Goal: Information Seeking & Learning: Learn about a topic

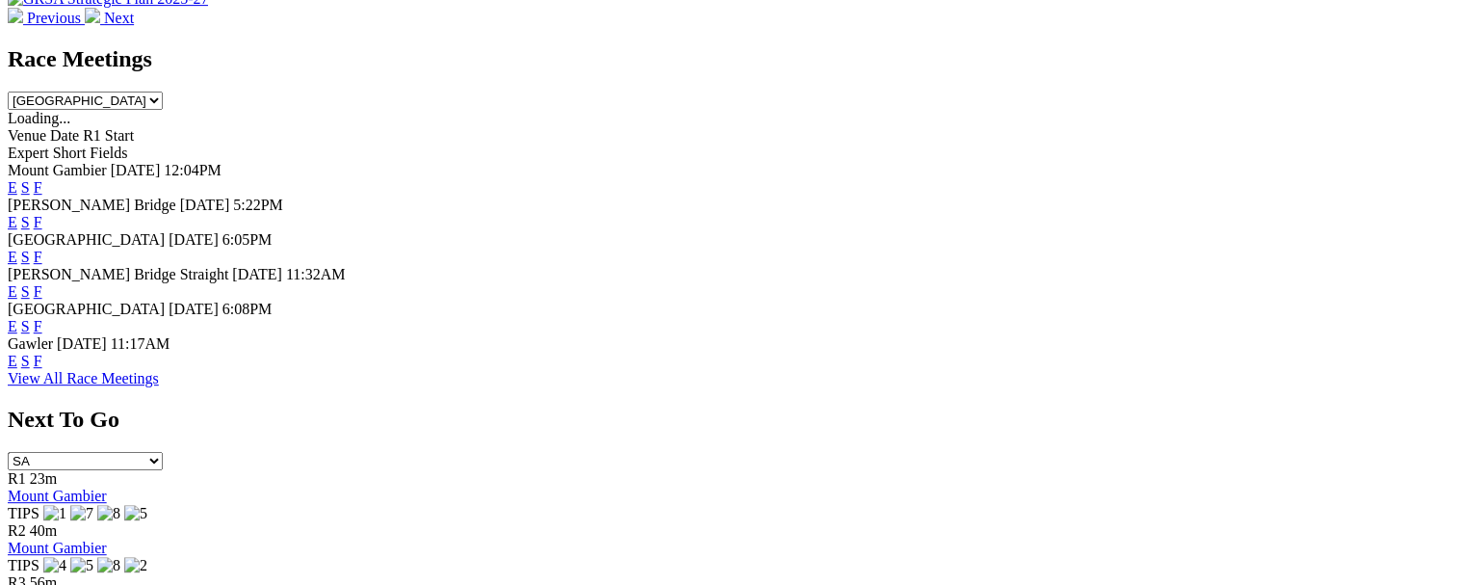
scroll to position [867, 0]
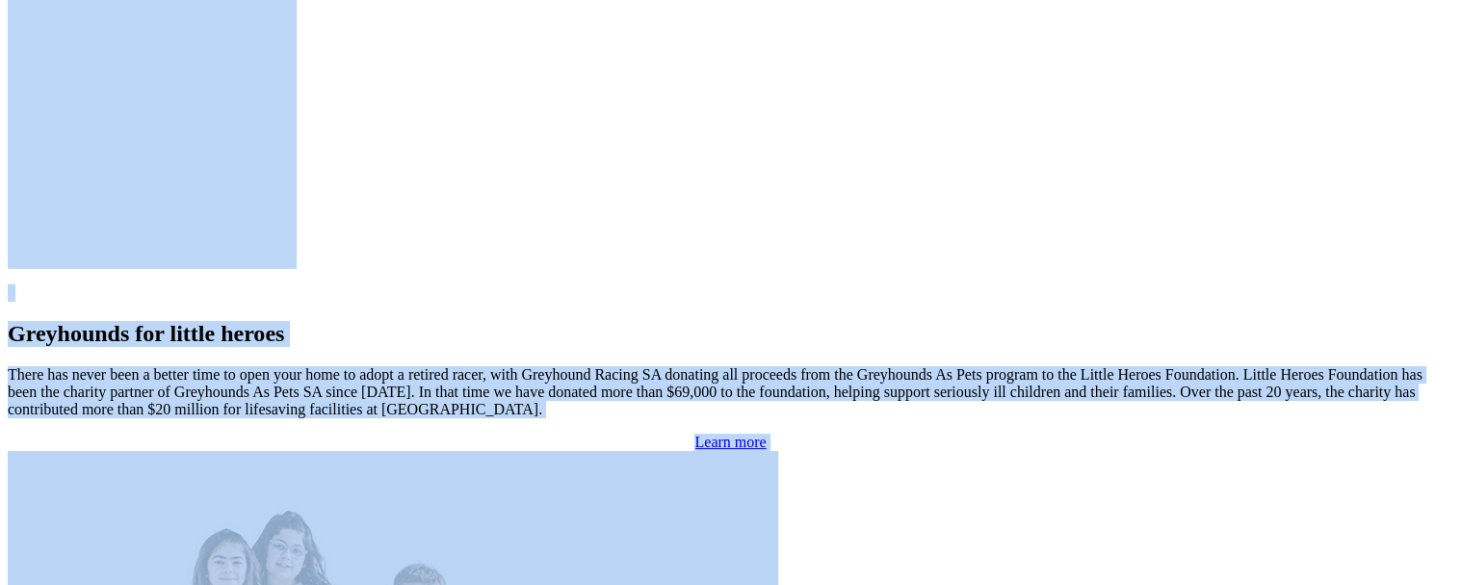
drag, startPoint x: 316, startPoint y: 584, endPoint x: 142, endPoint y: 711, distance: 215.8
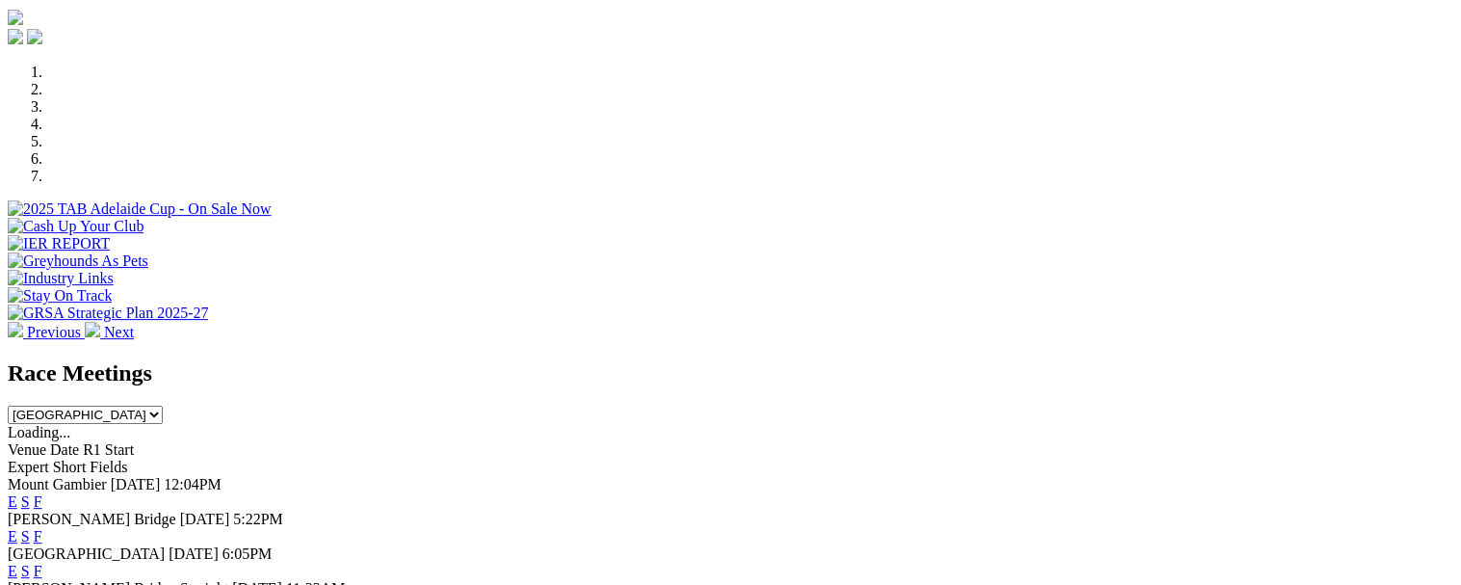
scroll to position [657, 0]
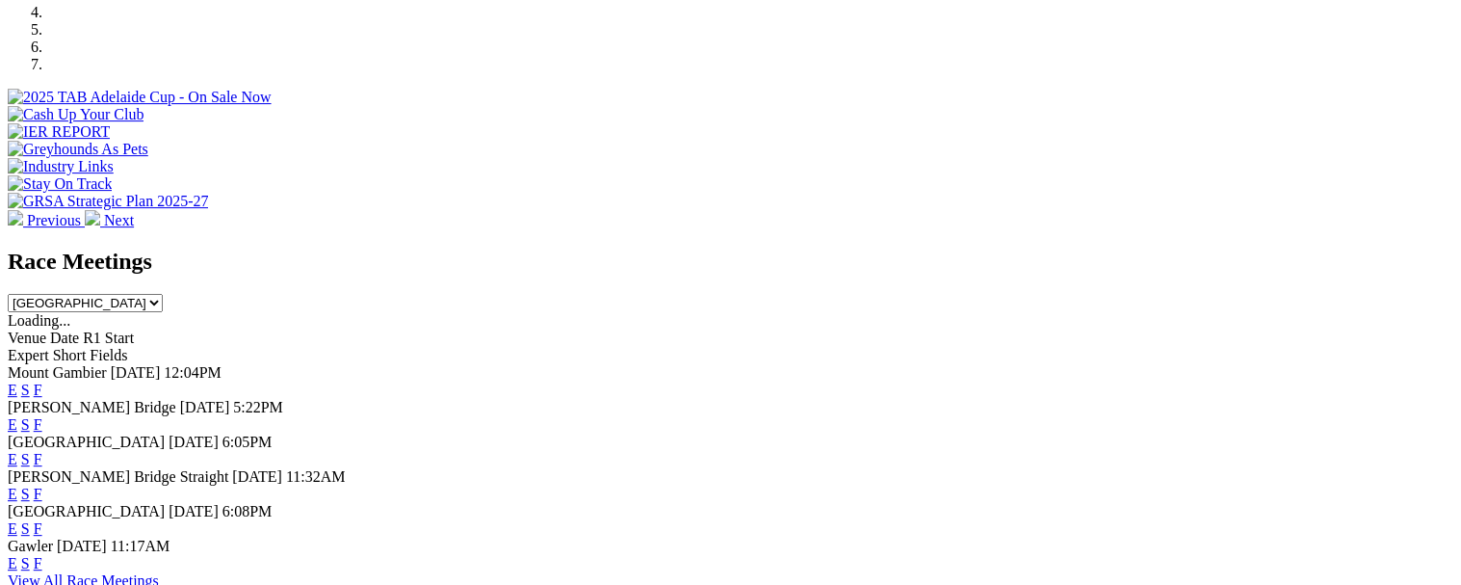
drag, startPoint x: 1310, startPoint y: 278, endPoint x: 1332, endPoint y: 349, distance: 73.7
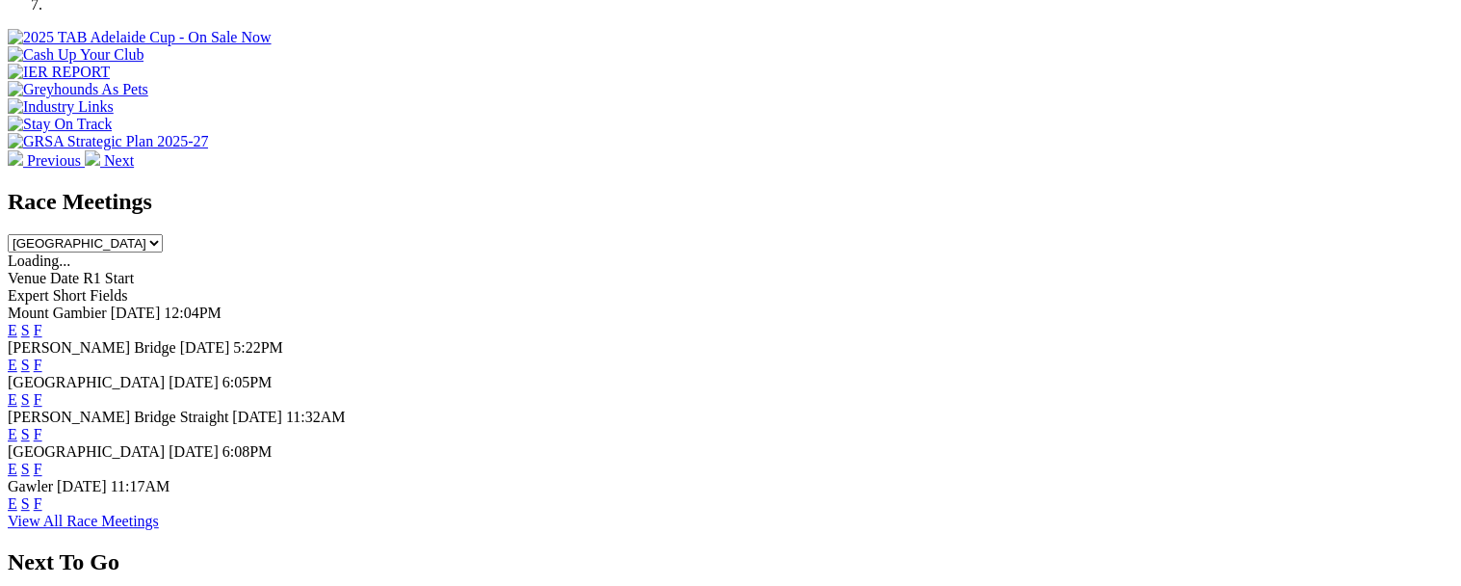
scroll to position [770, 0]
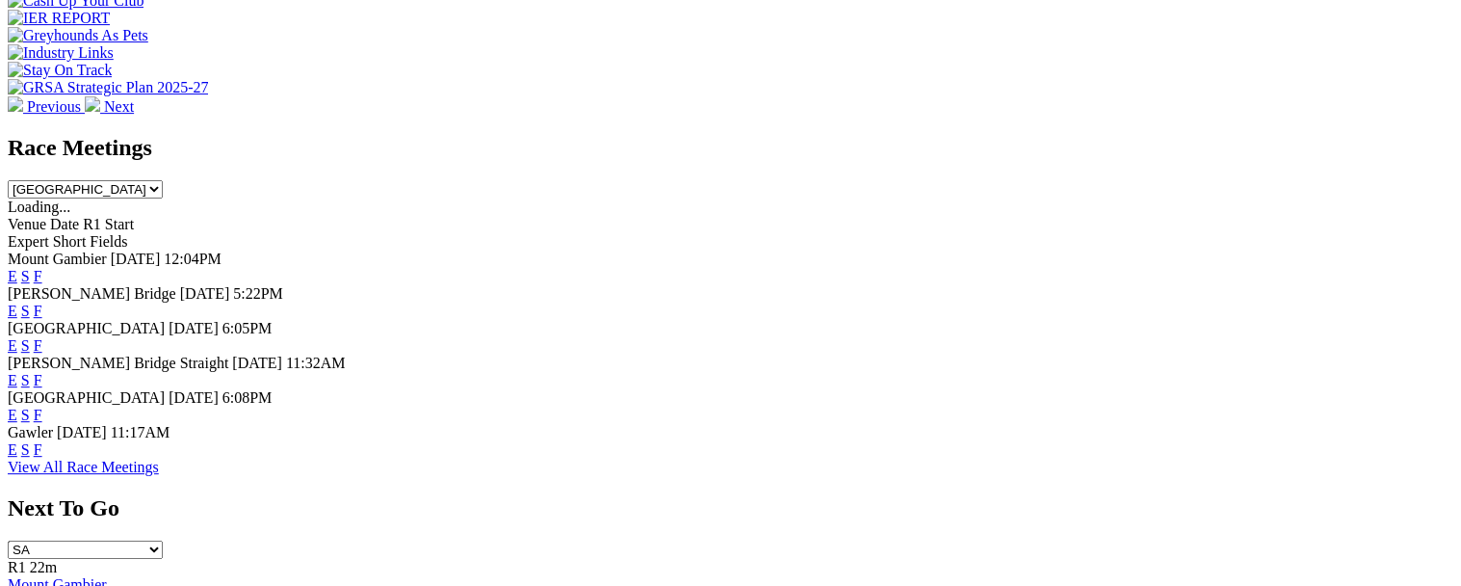
click at [42, 337] on link "F" at bounding box center [38, 345] width 9 height 16
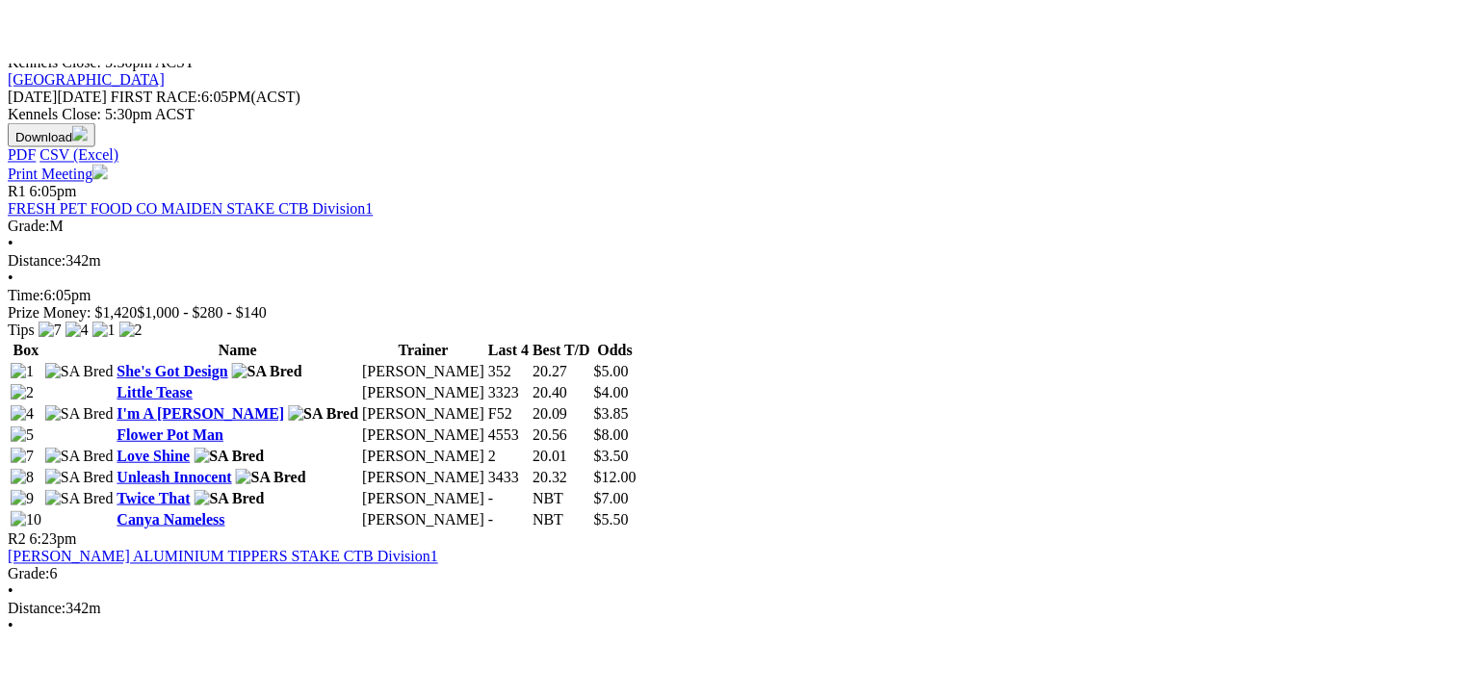
scroll to position [1348, 0]
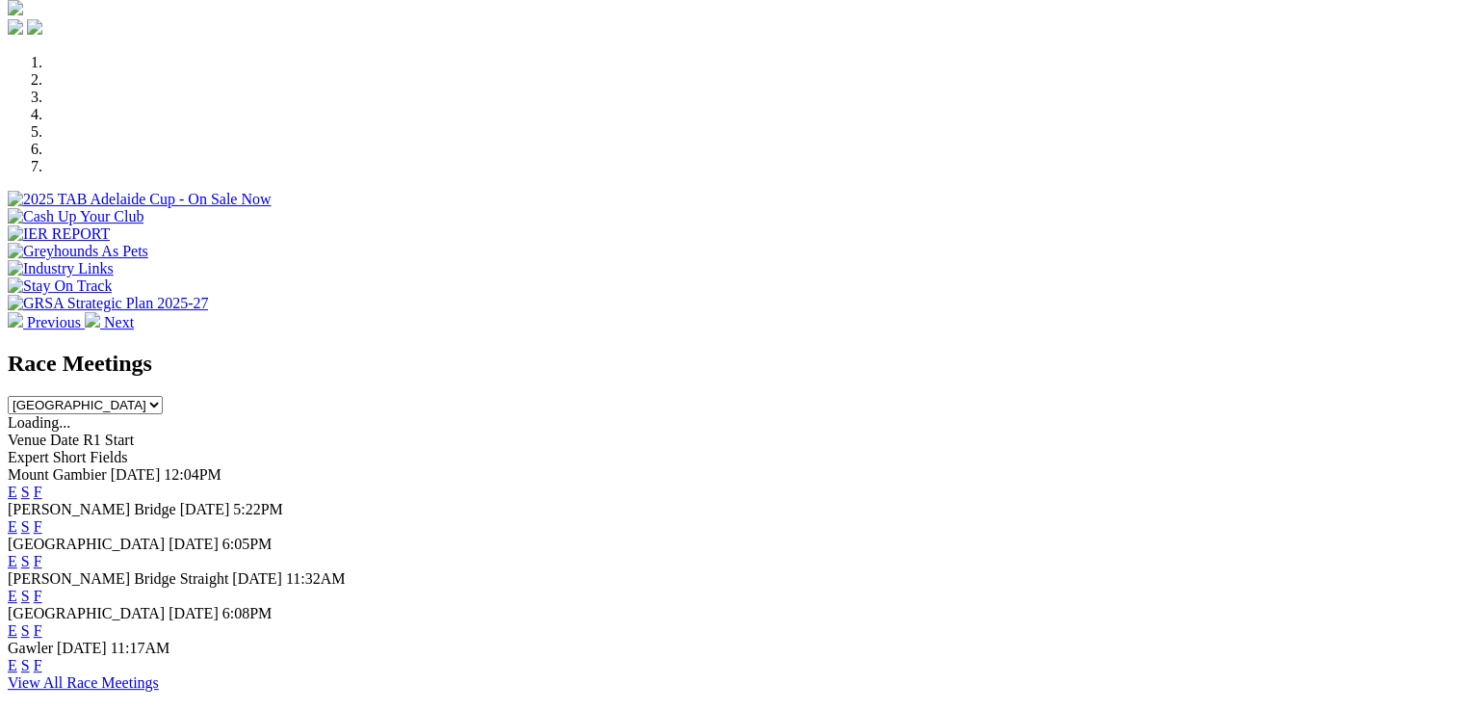
scroll to position [674, 0]
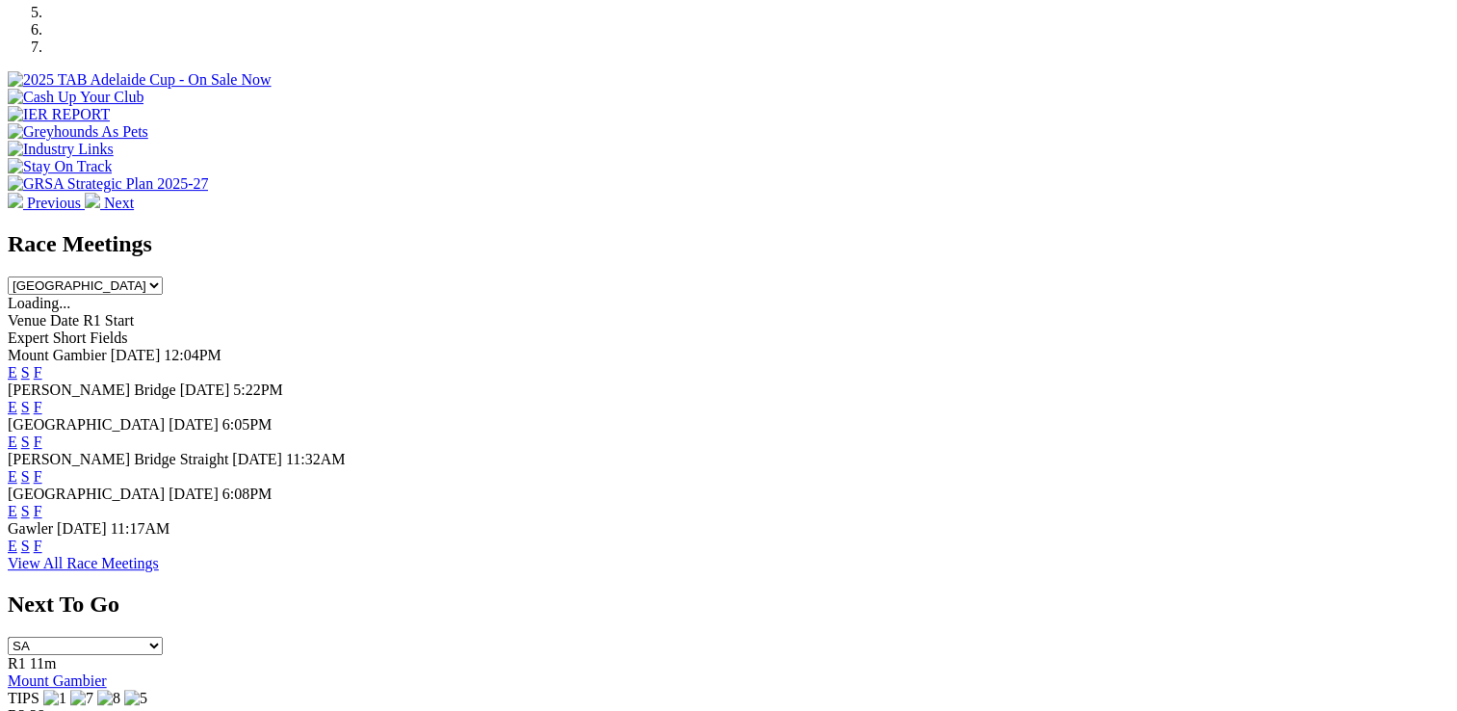
click at [42, 399] on link "F" at bounding box center [38, 407] width 9 height 16
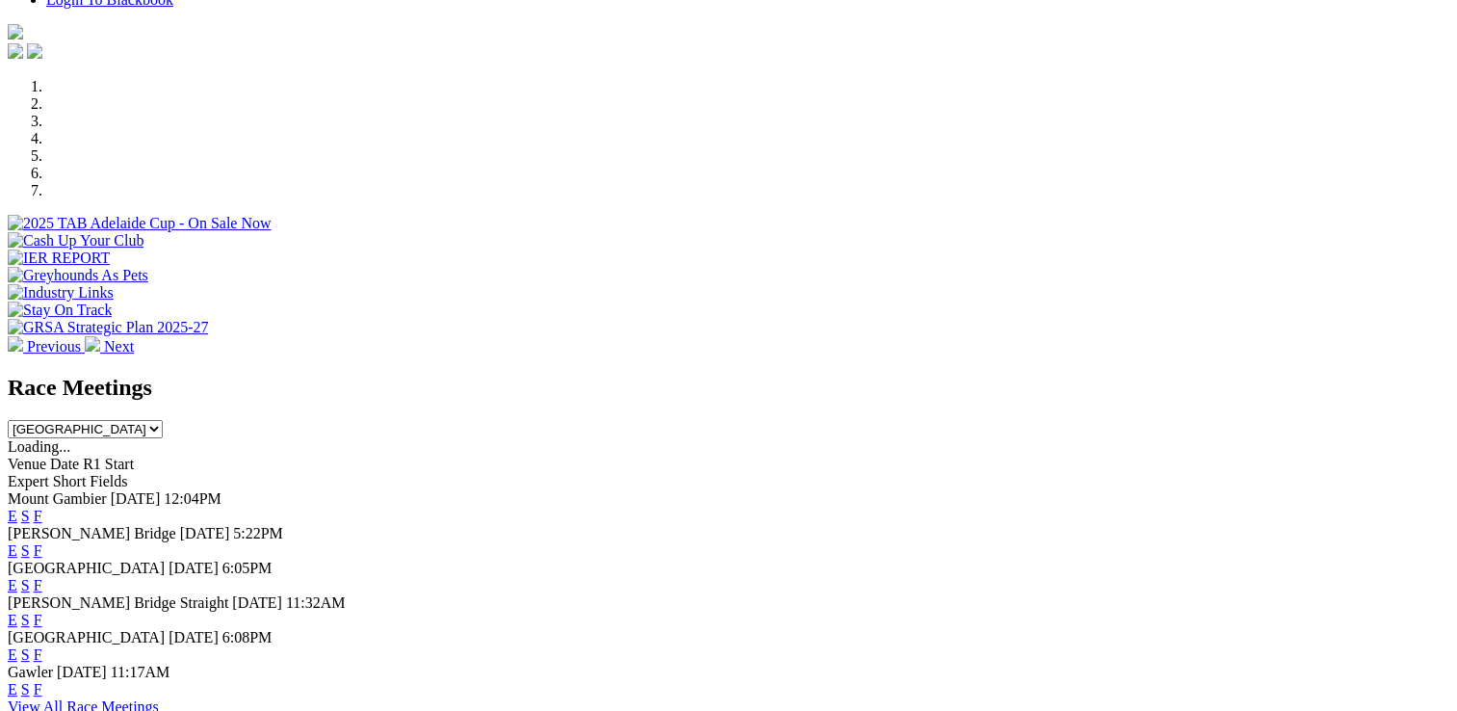
scroll to position [578, 0]
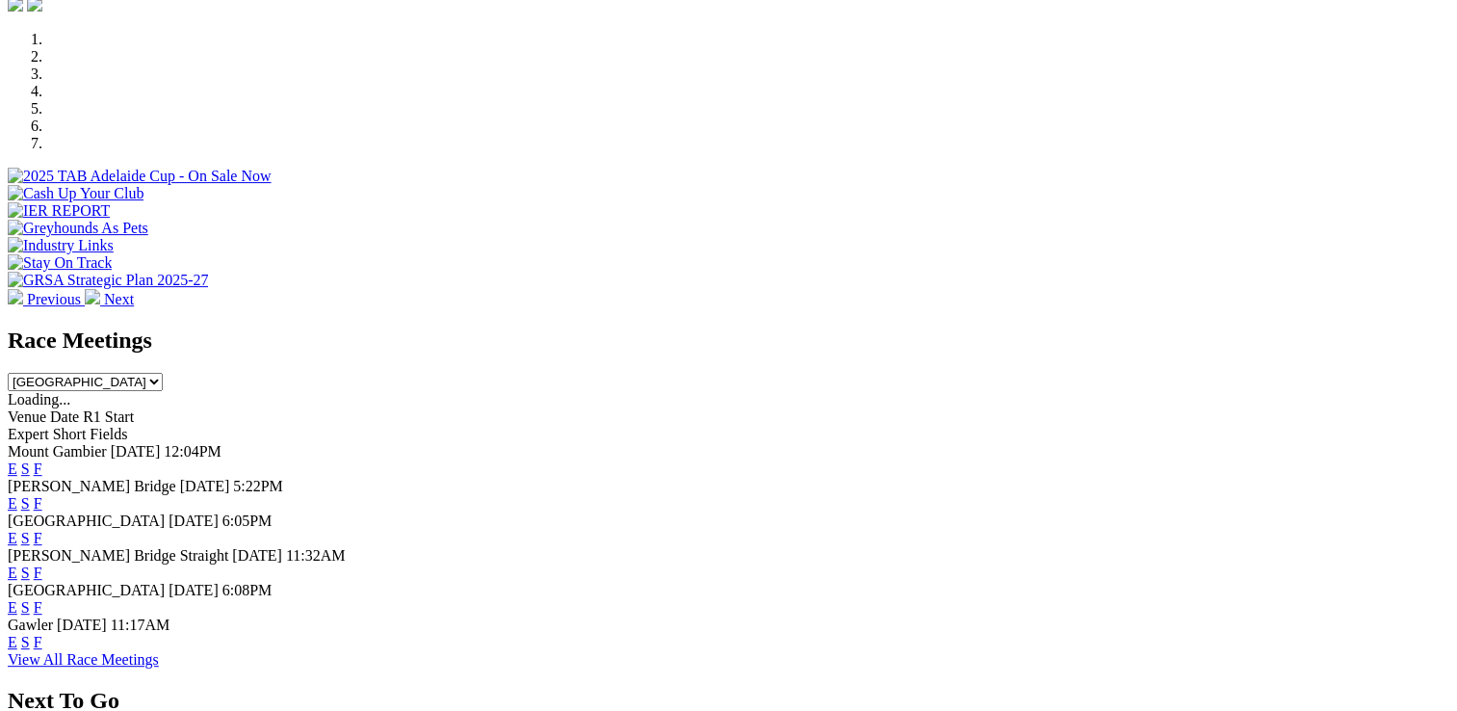
click at [42, 530] on link "F" at bounding box center [38, 538] width 9 height 16
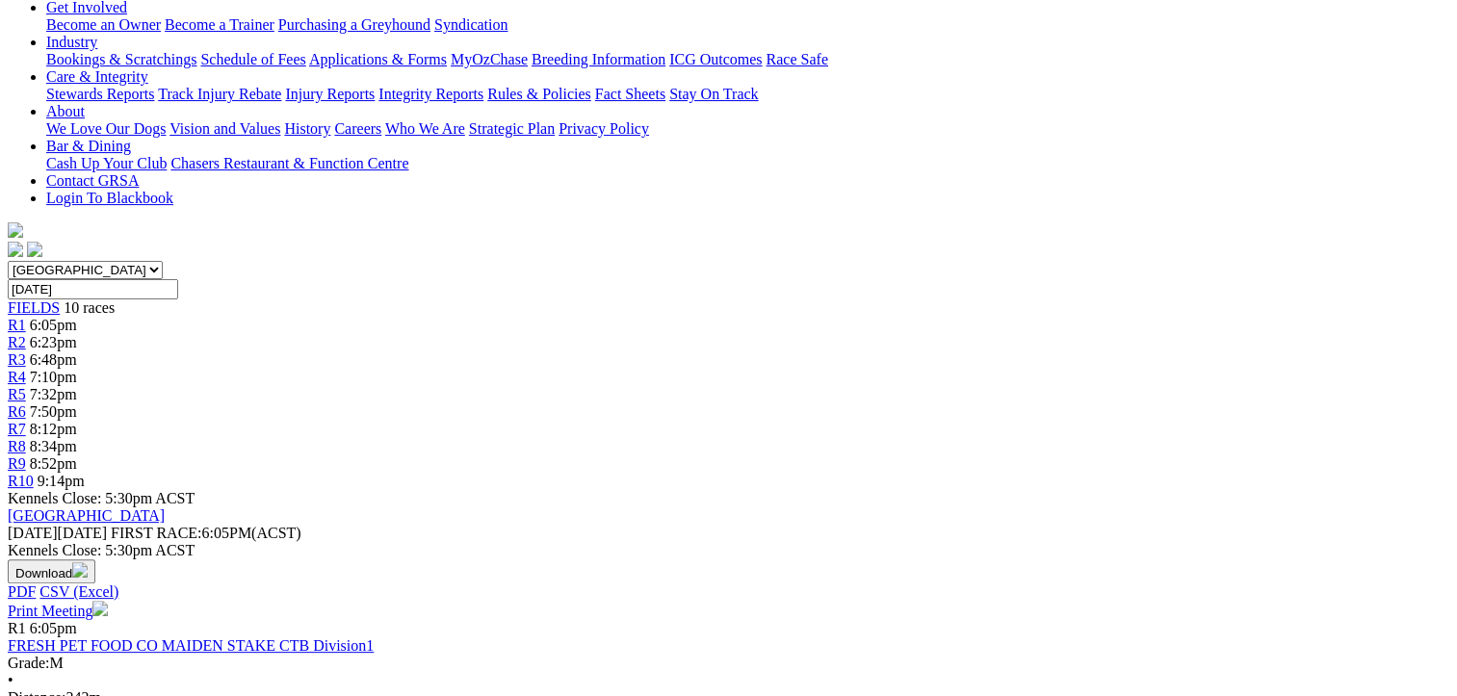
scroll to position [193, 0]
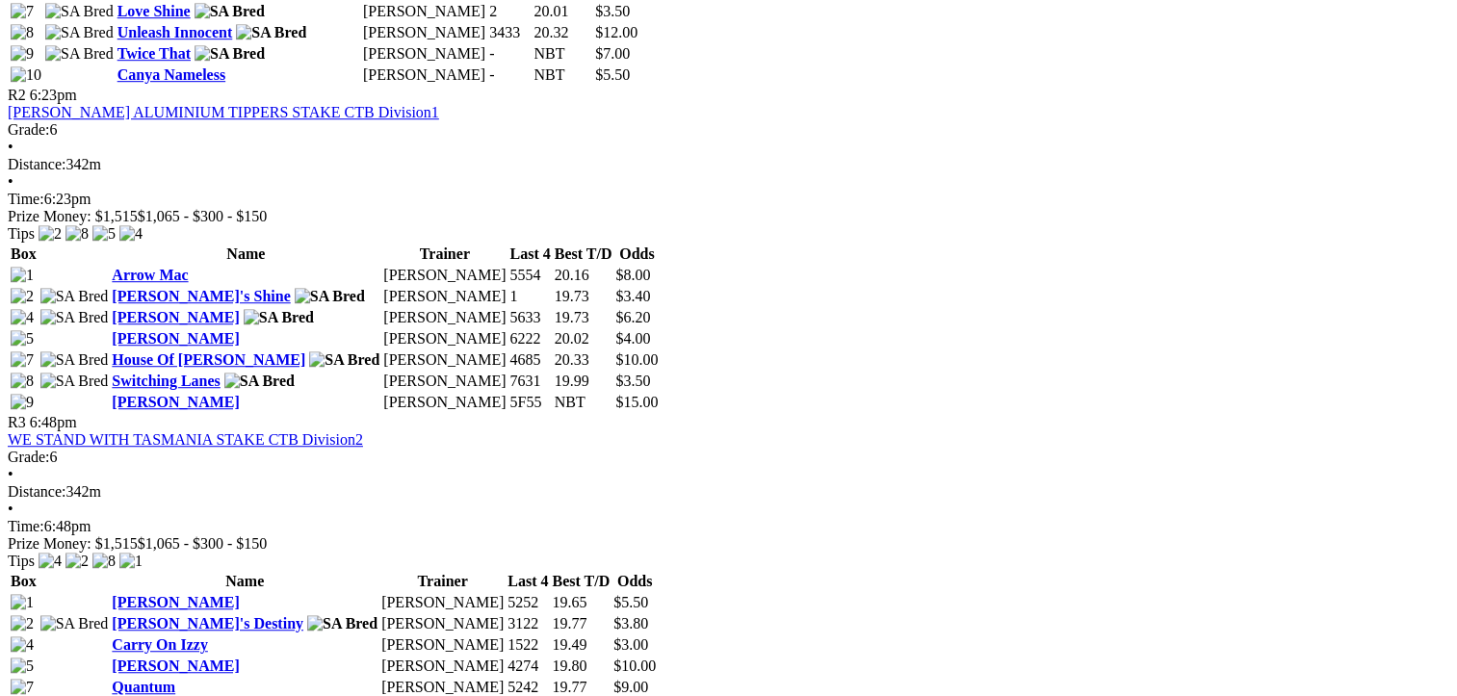
scroll to position [1252, 0]
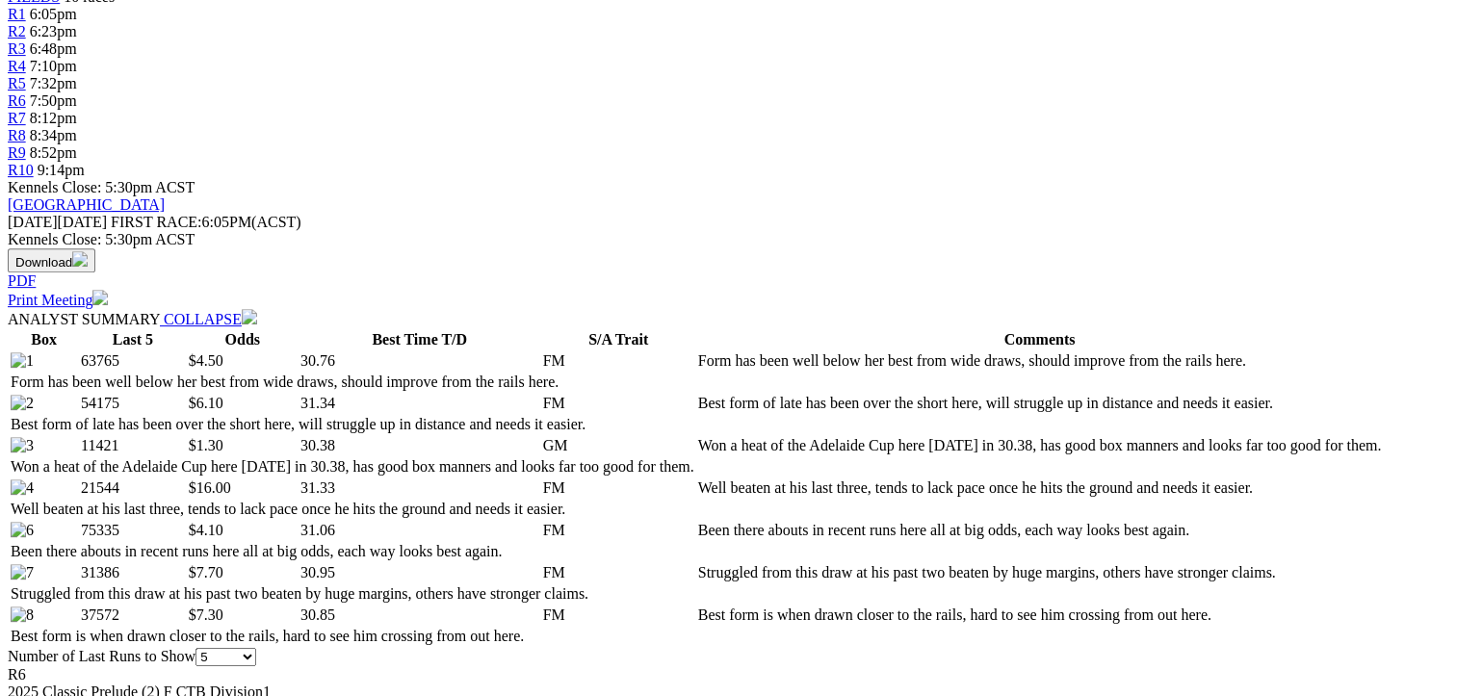
scroll to position [674, 0]
